Goal: Task Accomplishment & Management: Complete application form

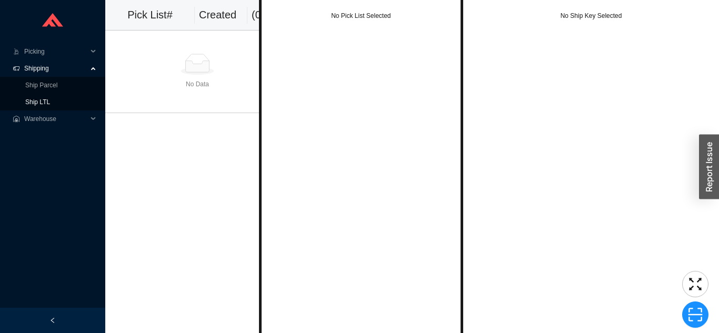
click at [45, 106] on link "Ship LTL" at bounding box center [37, 101] width 25 height 7
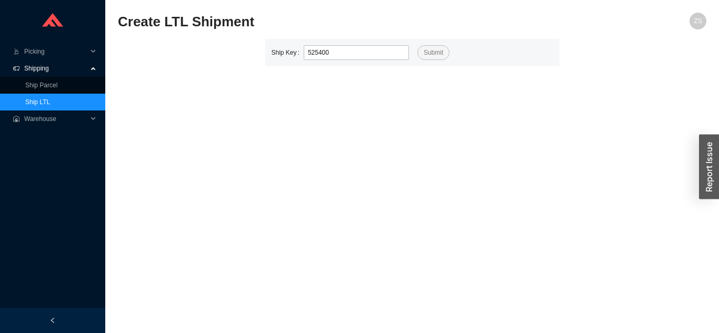
type input "525400"
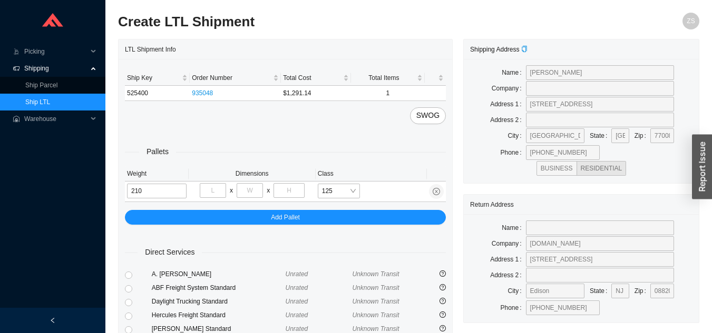
type input "210"
click at [221, 193] on input "tel" at bounding box center [213, 190] width 26 height 15
type input "48"
click at [251, 186] on input "tel" at bounding box center [249, 190] width 26 height 15
type input "32"
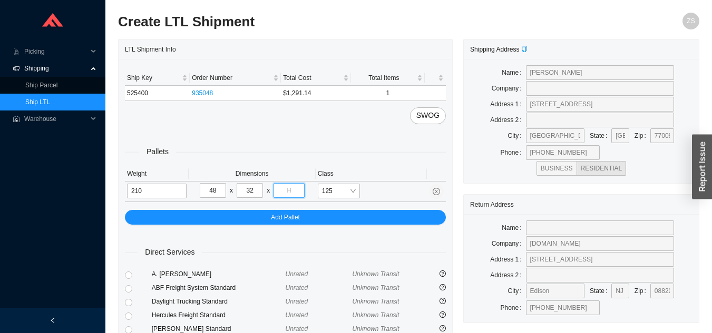
click at [290, 188] on input "tel" at bounding box center [288, 190] width 31 height 15
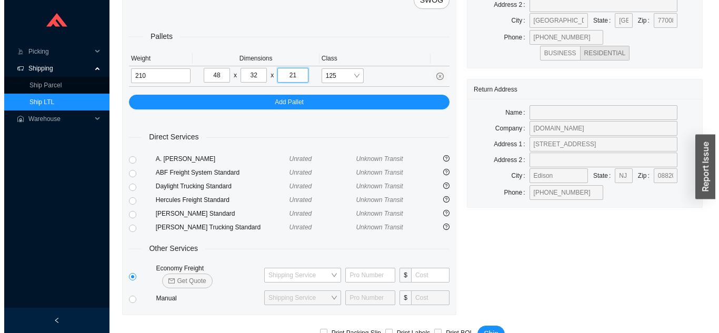
scroll to position [128, 0]
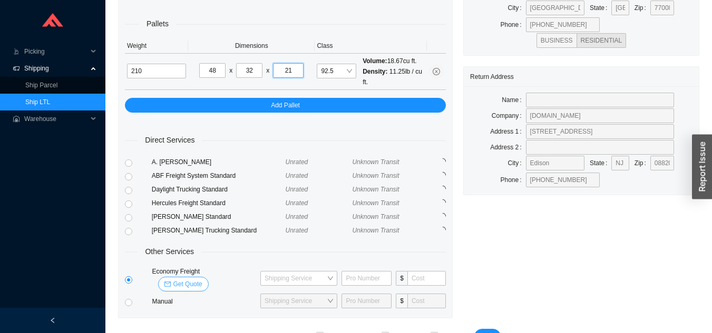
type input "21"
click at [202, 279] on span "Get Quote" at bounding box center [187, 284] width 29 height 11
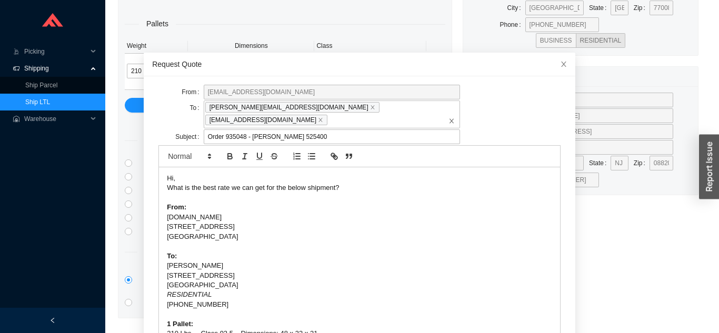
scroll to position [28, 0]
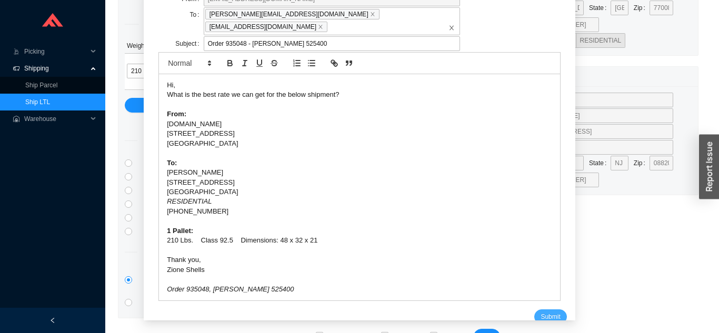
click at [544, 312] on span "Submit" at bounding box center [550, 317] width 19 height 11
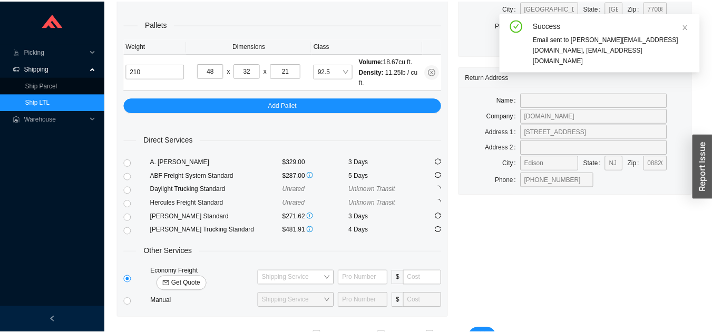
scroll to position [13, 0]
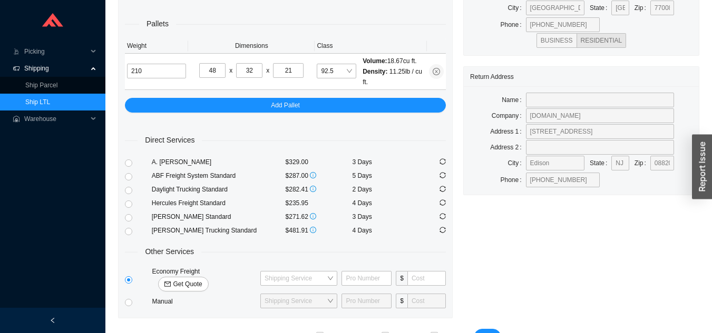
click at [50, 102] on link "Ship LTL" at bounding box center [37, 101] width 25 height 7
click at [50, 99] on link "Ship LTL" at bounding box center [37, 101] width 25 height 7
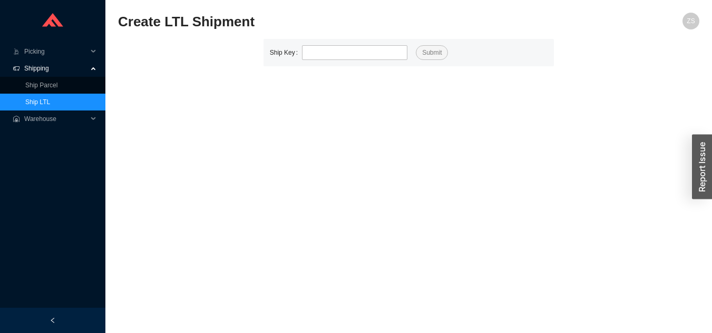
click at [50, 98] on link "Ship LTL" at bounding box center [37, 101] width 25 height 7
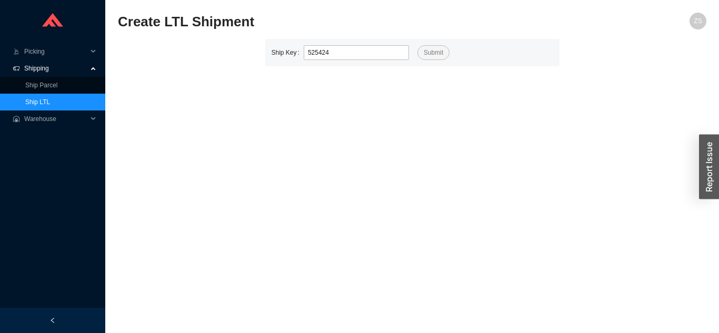
type input "525424"
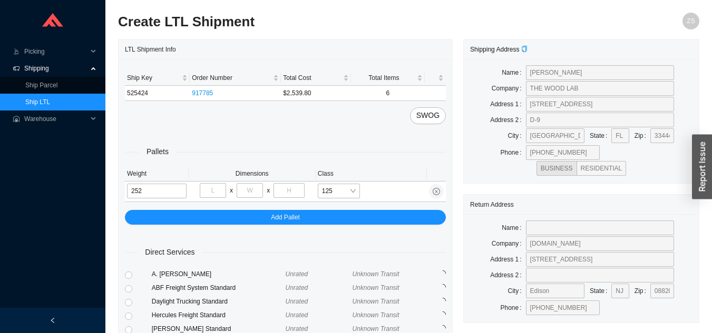
type input "252"
click at [214, 191] on input "tel" at bounding box center [213, 190] width 26 height 15
type input "40"
click at [253, 186] on input "tel" at bounding box center [249, 190] width 26 height 15
type input "48"
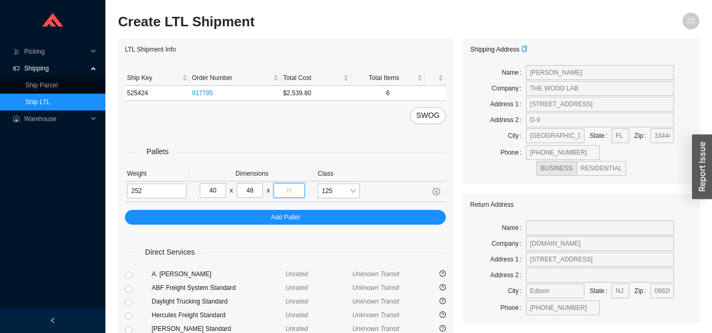
click at [294, 187] on input "tel" at bounding box center [288, 190] width 31 height 15
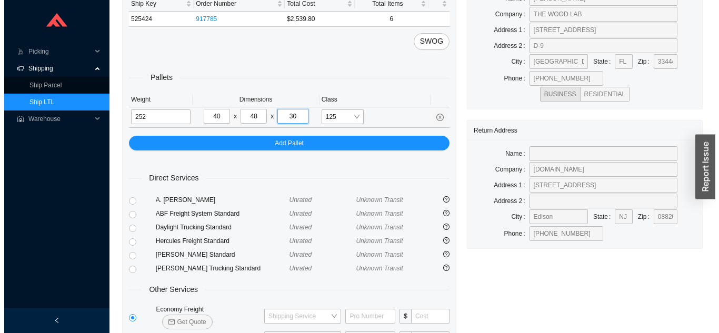
scroll to position [128, 0]
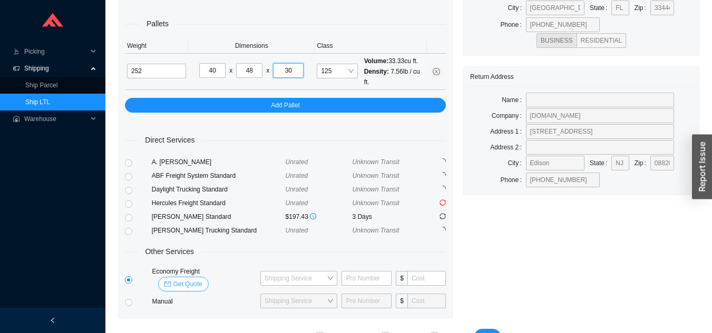
type input "30"
click at [202, 279] on span "Get Quote" at bounding box center [187, 284] width 29 height 11
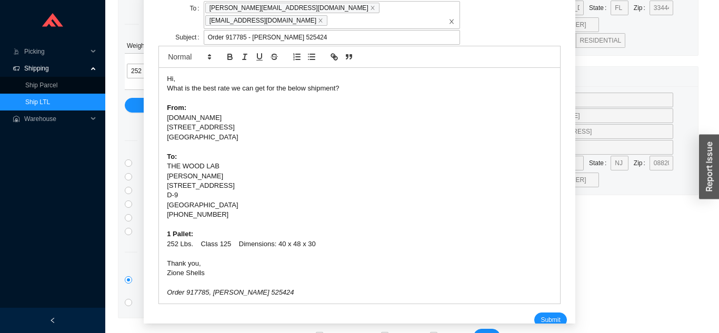
scroll to position [65, 0]
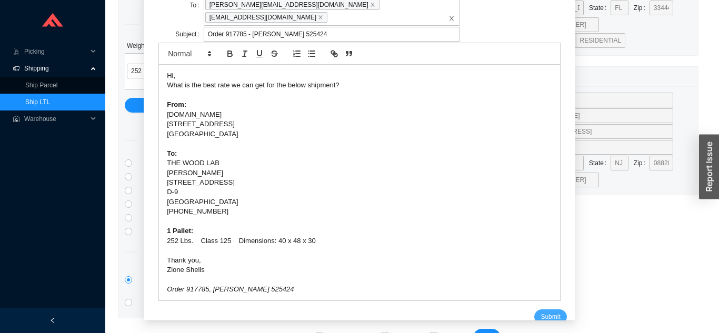
click at [540, 310] on button "Submit" at bounding box center [551, 317] width 32 height 15
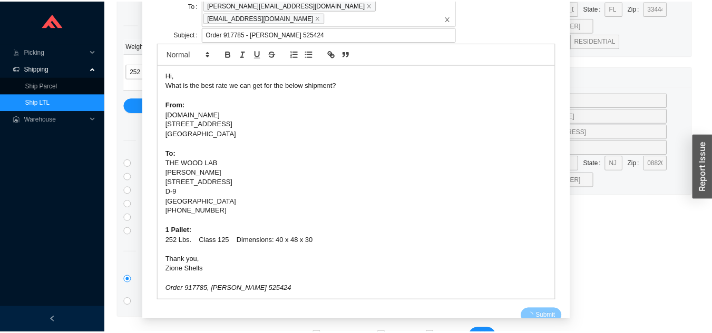
scroll to position [13, 0]
